Goal: Information Seeking & Learning: Learn about a topic

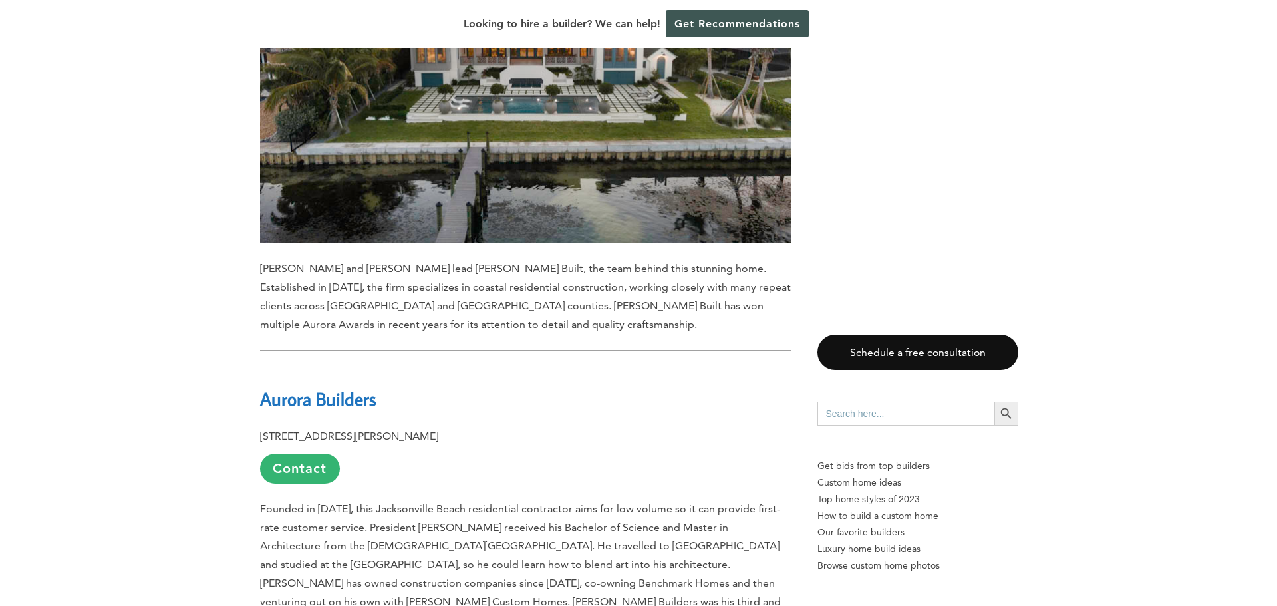
scroll to position [1862, 0]
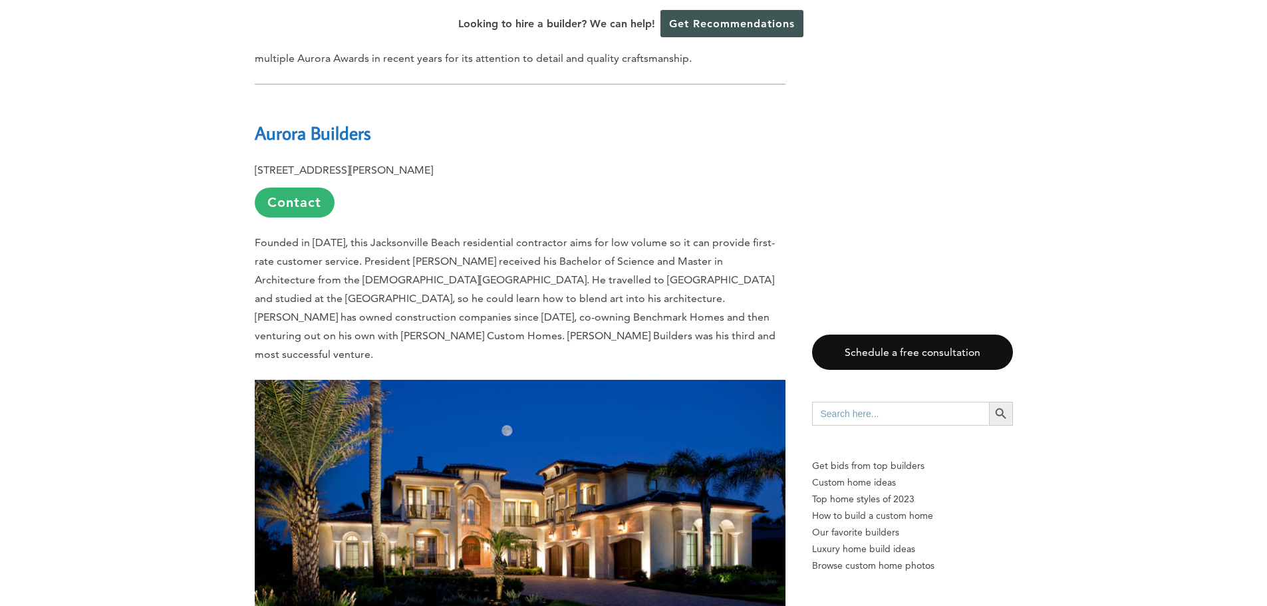
click at [296, 121] on b "Aurora Builders" at bounding box center [313, 132] width 116 height 23
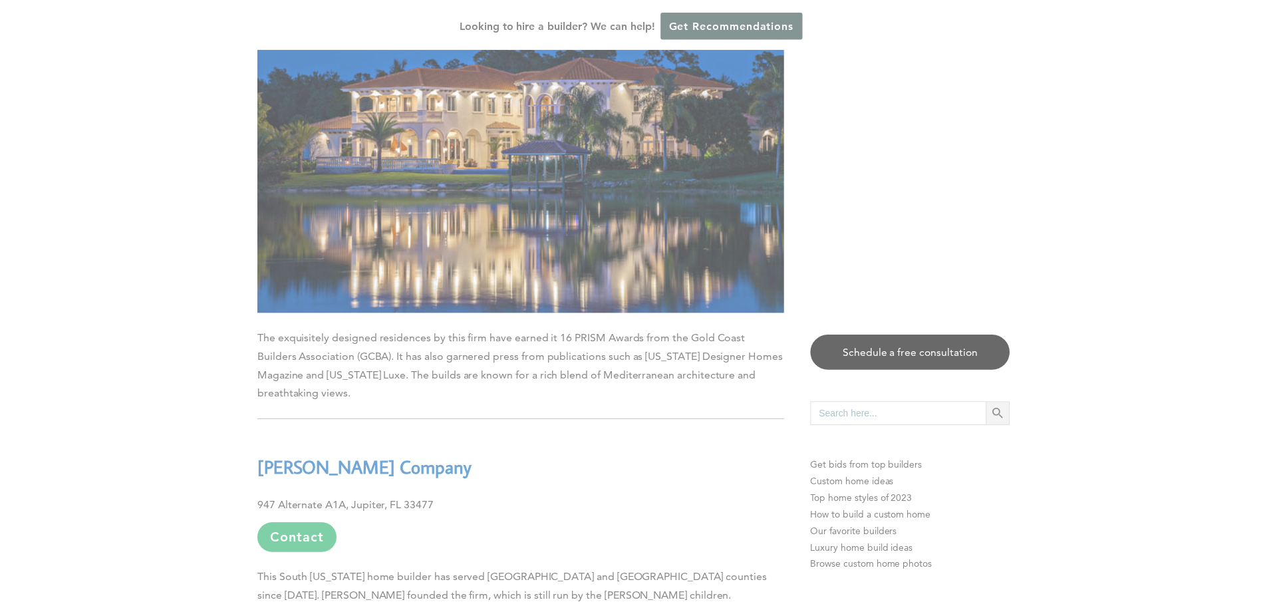
scroll to position [8777, 0]
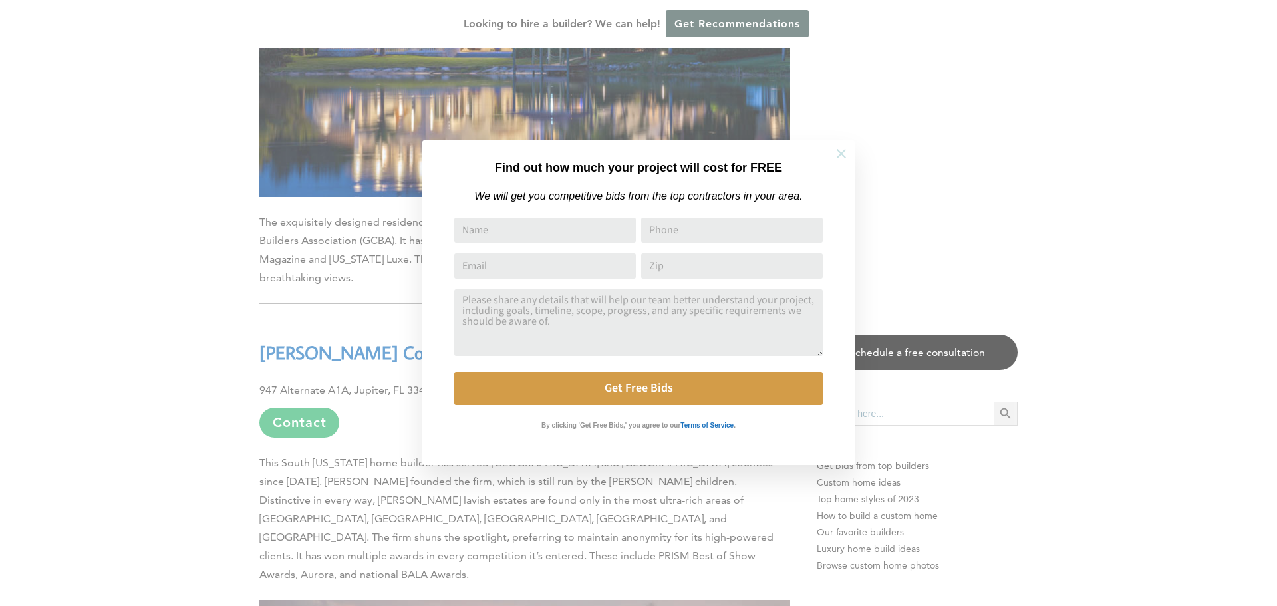
click at [843, 154] on icon at bounding box center [841, 153] width 15 height 15
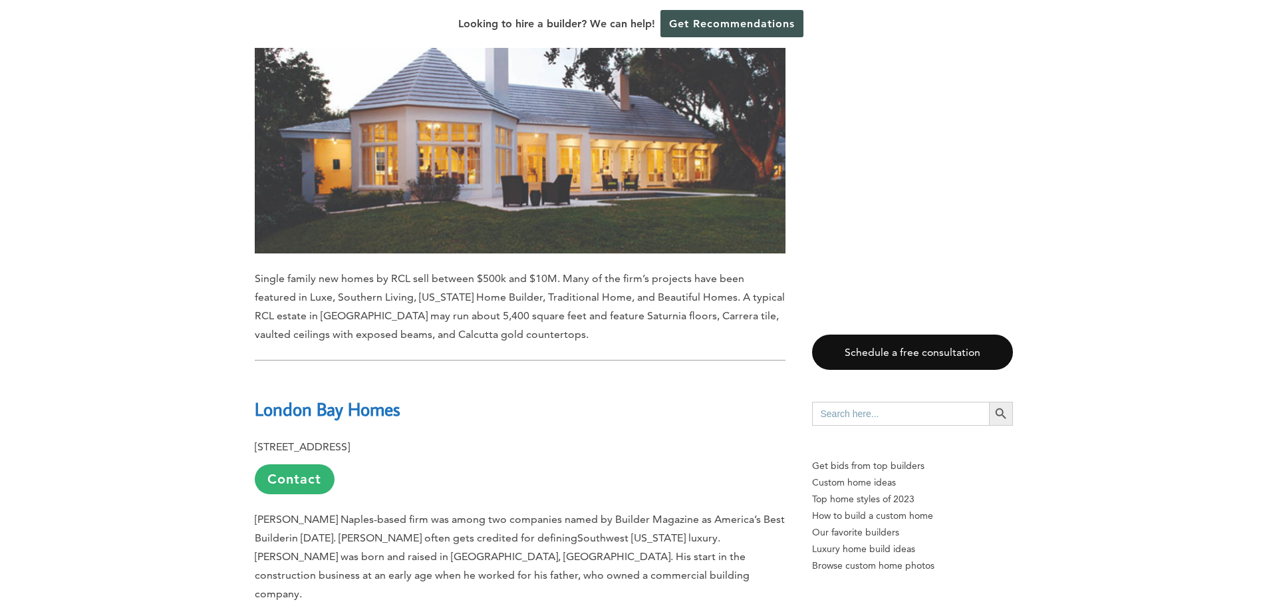
scroll to position [10307, 0]
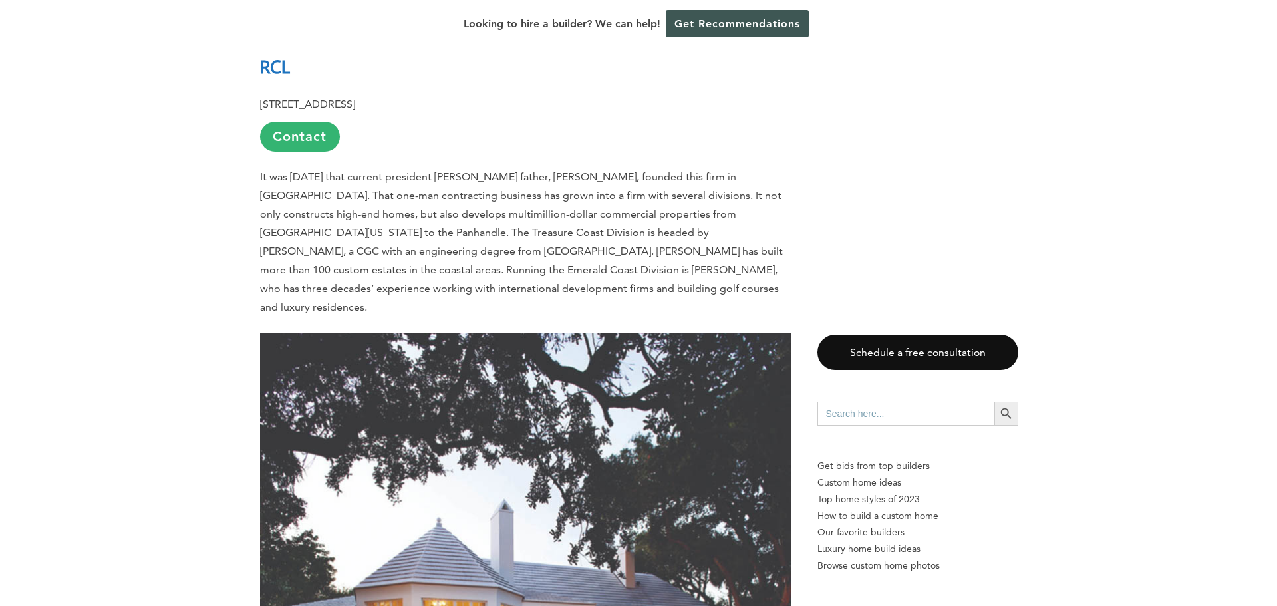
scroll to position [11992, 0]
